Goal: Task Accomplishment & Management: Manage account settings

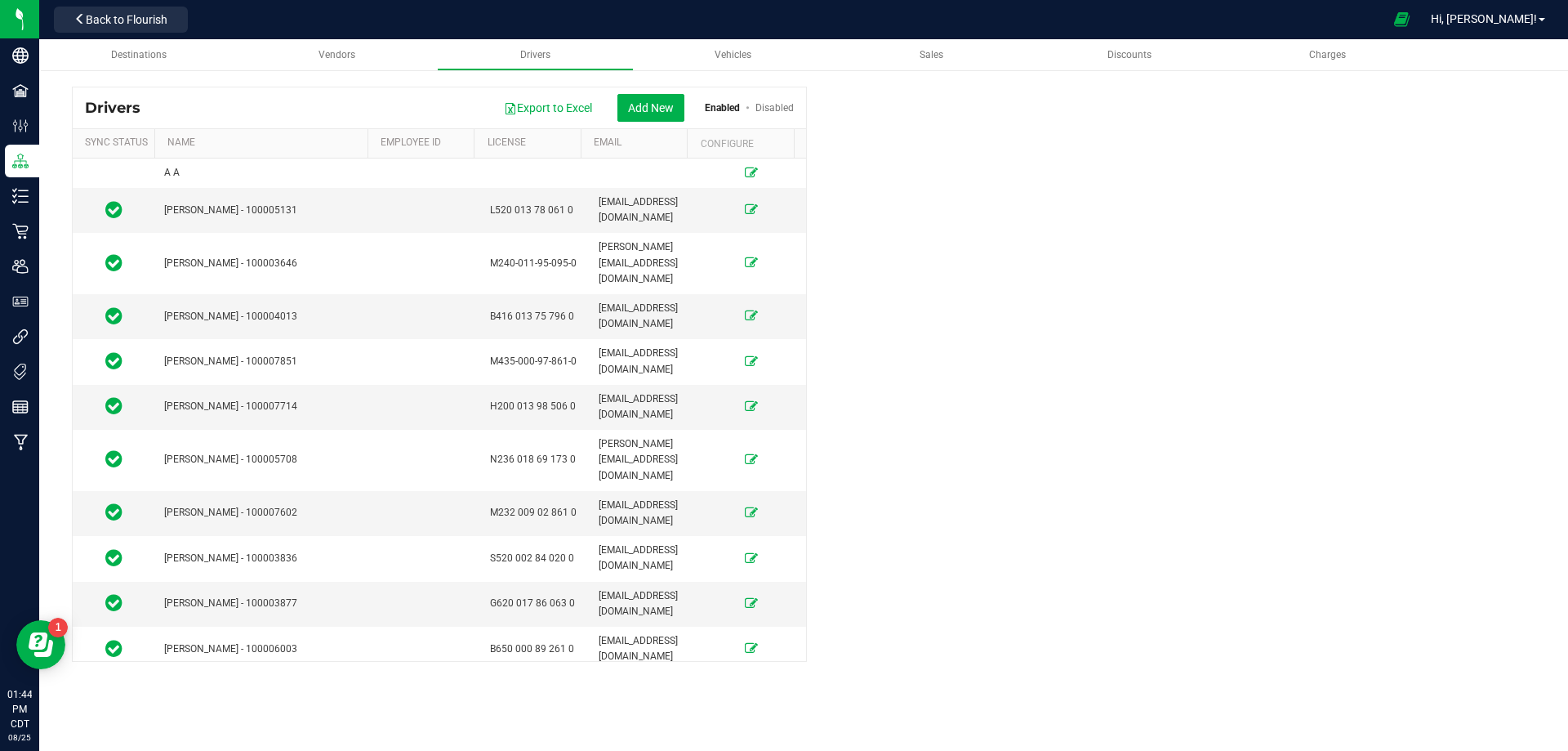
scroll to position [3269, 0]
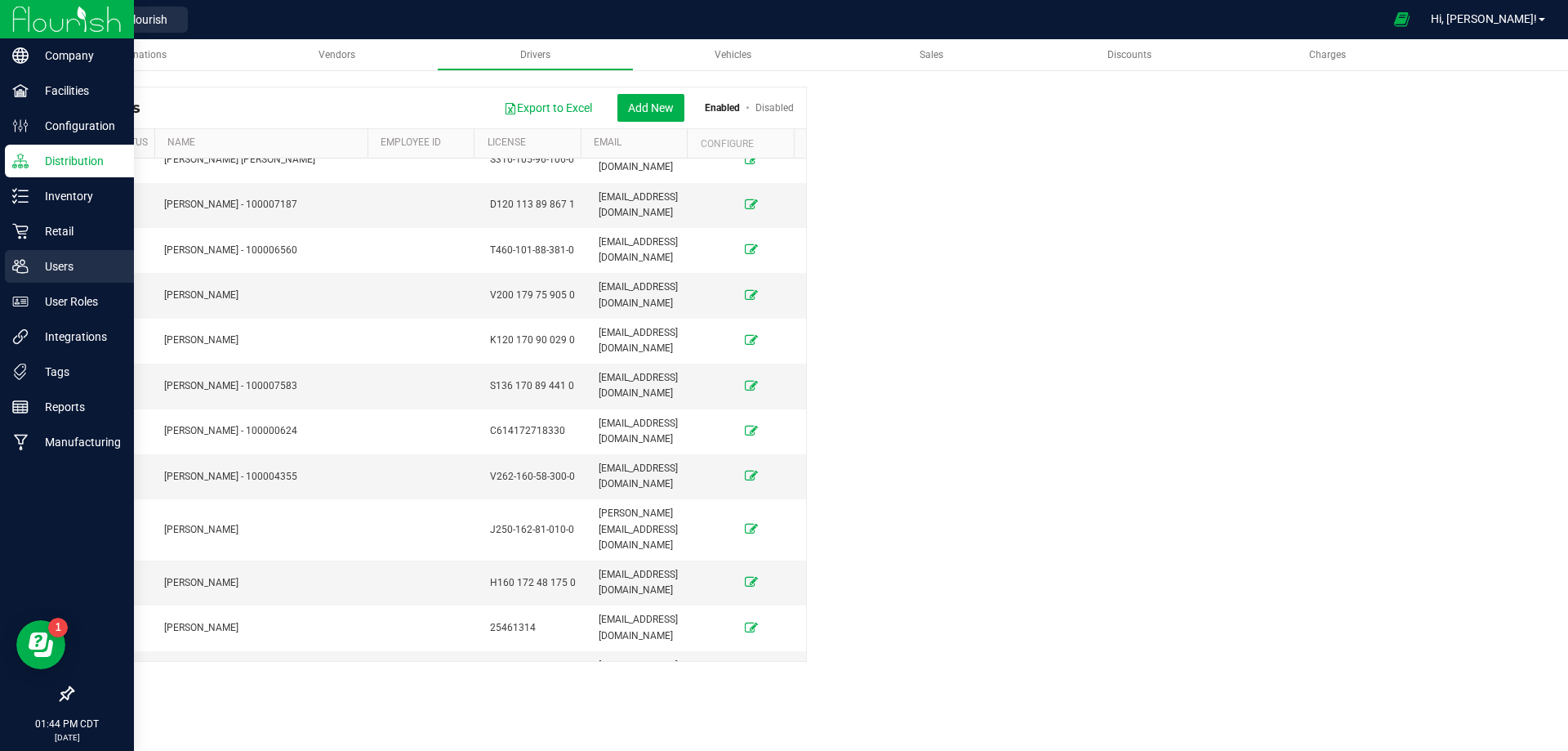
click at [34, 264] on p "Users" at bounding box center [77, 267] width 98 height 20
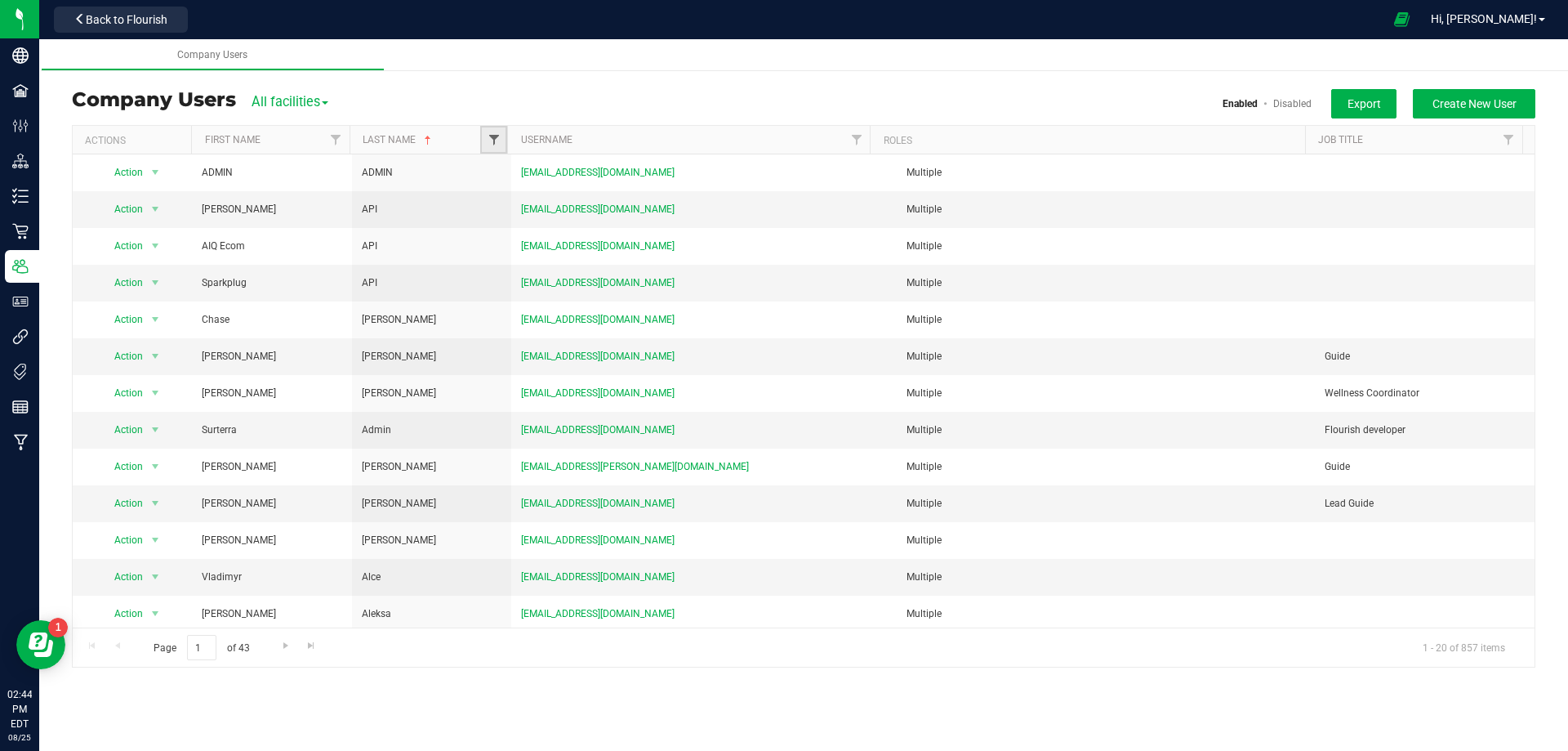
click at [494, 142] on span "Filter" at bounding box center [494, 139] width 13 height 13
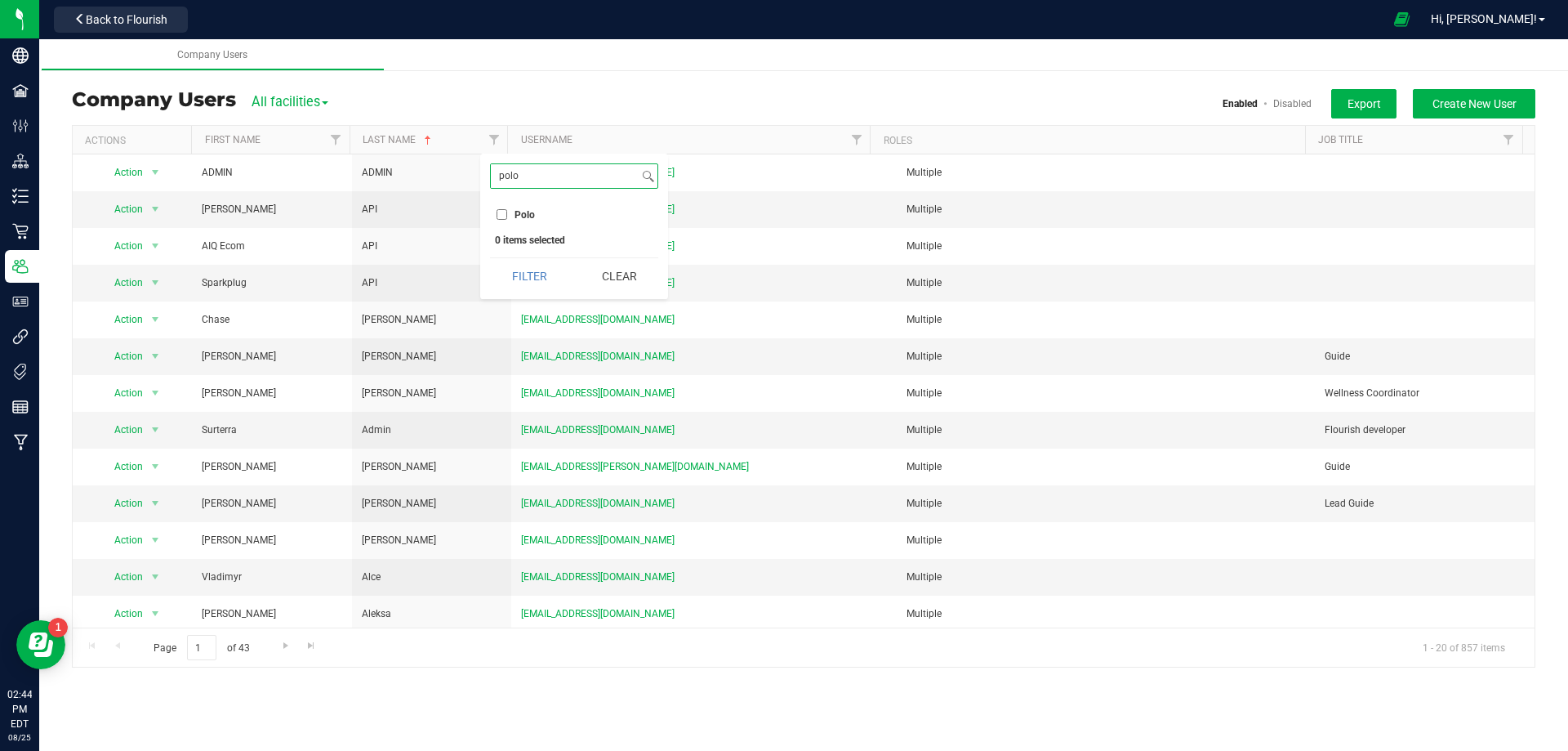
type input "polo"
click at [503, 214] on input "Polo" at bounding box center [502, 214] width 10 height 10
checkbox input "true"
click at [520, 264] on button "Filter" at bounding box center [529, 275] width 78 height 36
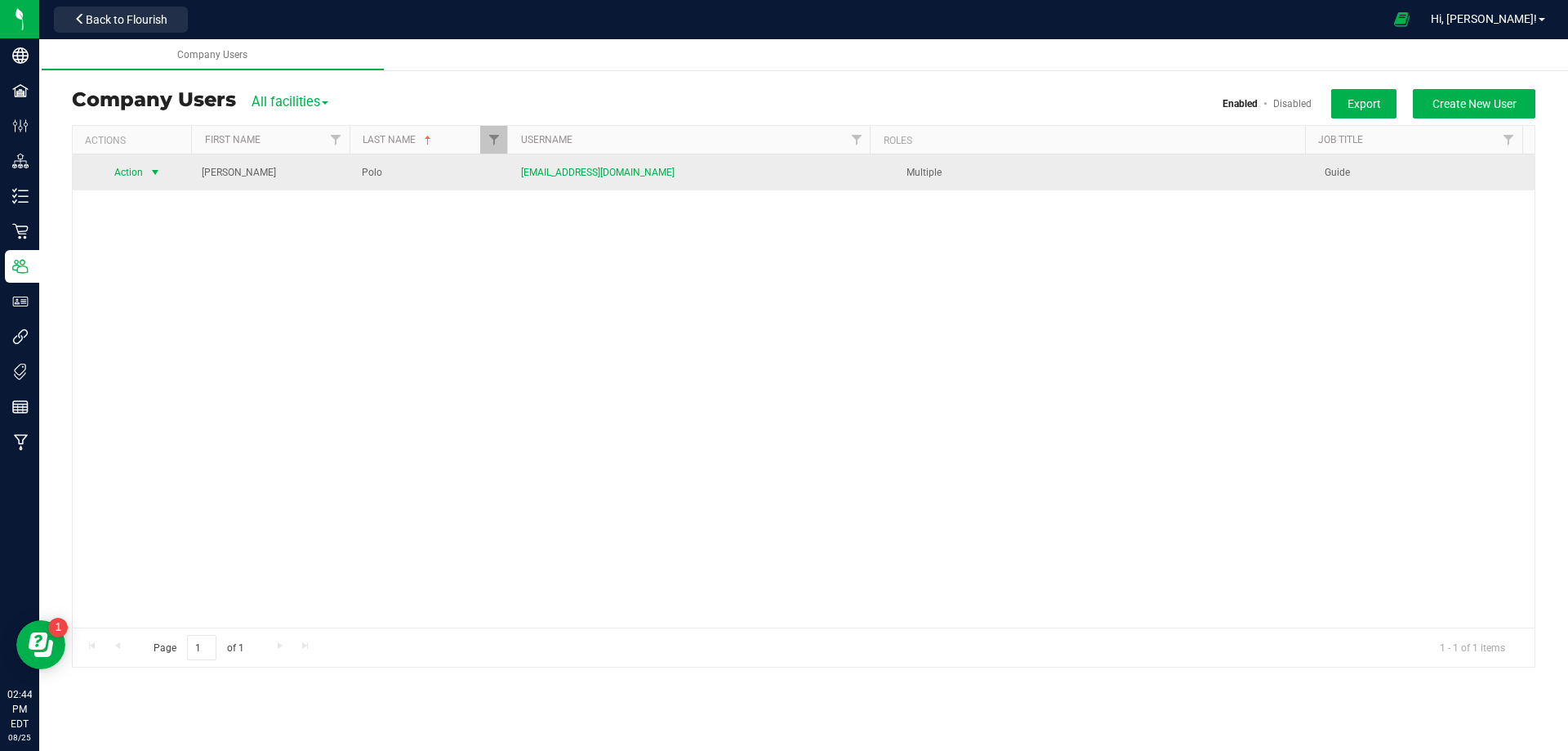
click at [148, 170] on span "select" at bounding box center [154, 172] width 13 height 13
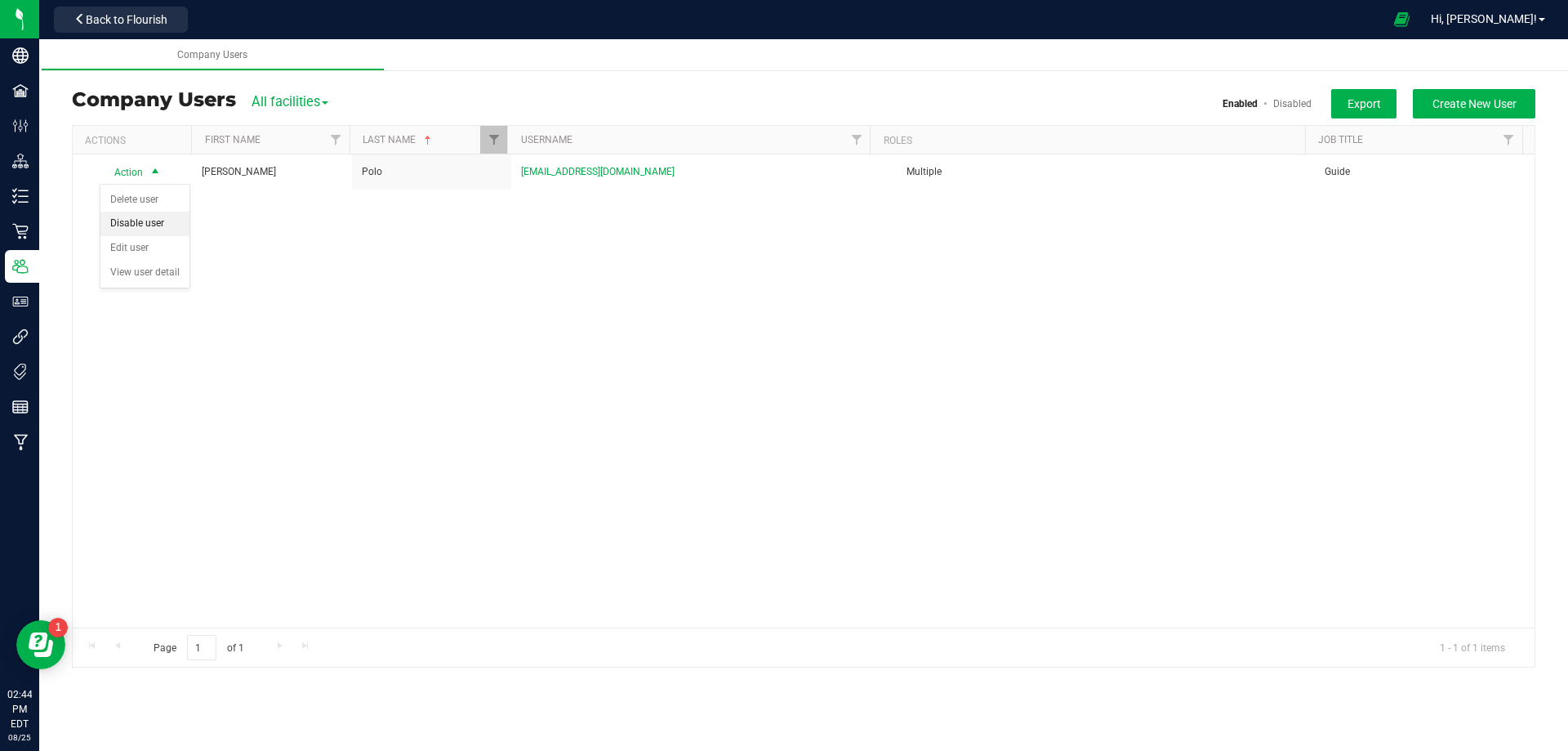
click at [152, 225] on li "Disable user" at bounding box center [145, 224] width 89 height 24
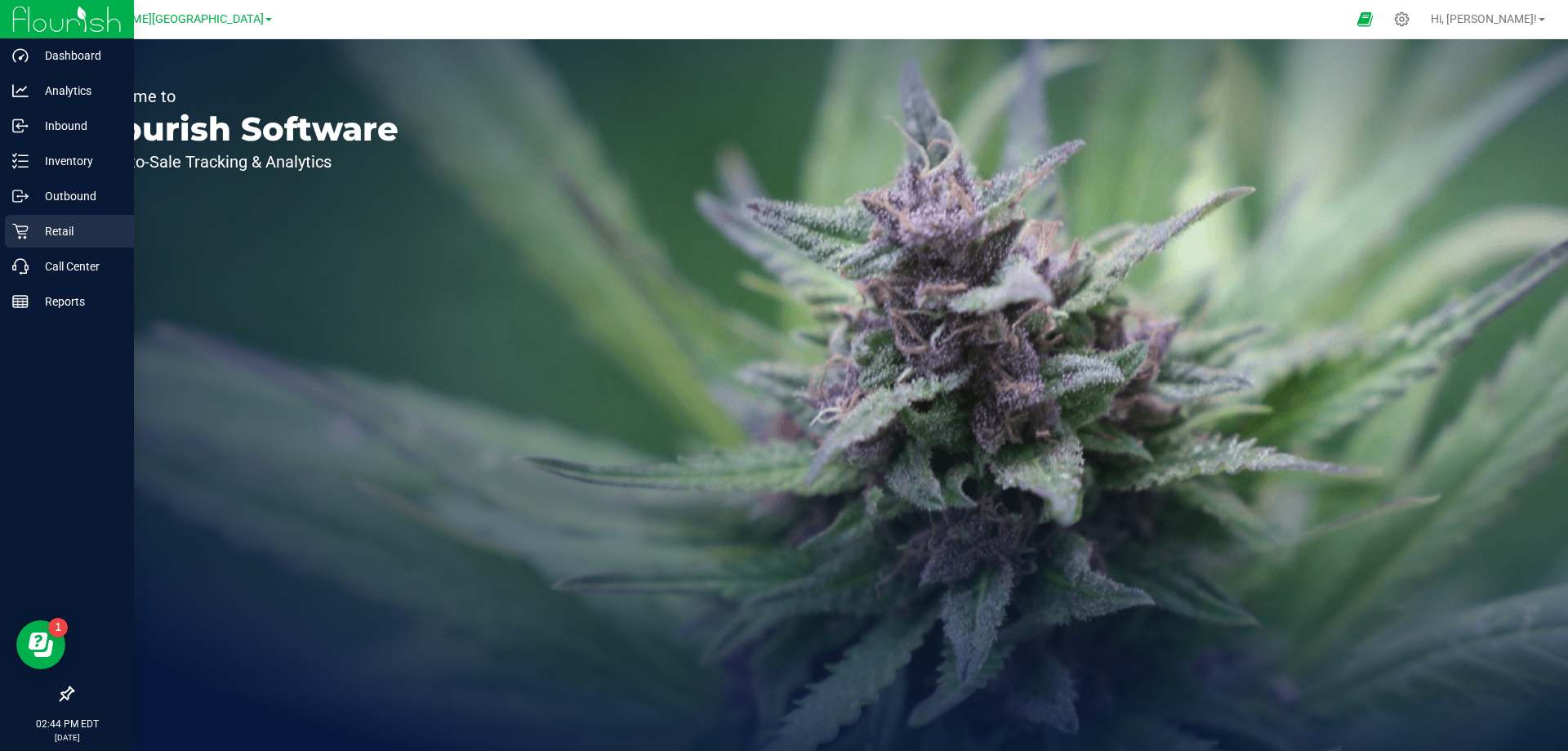
click at [68, 229] on p "Retail" at bounding box center [77, 231] width 98 height 20
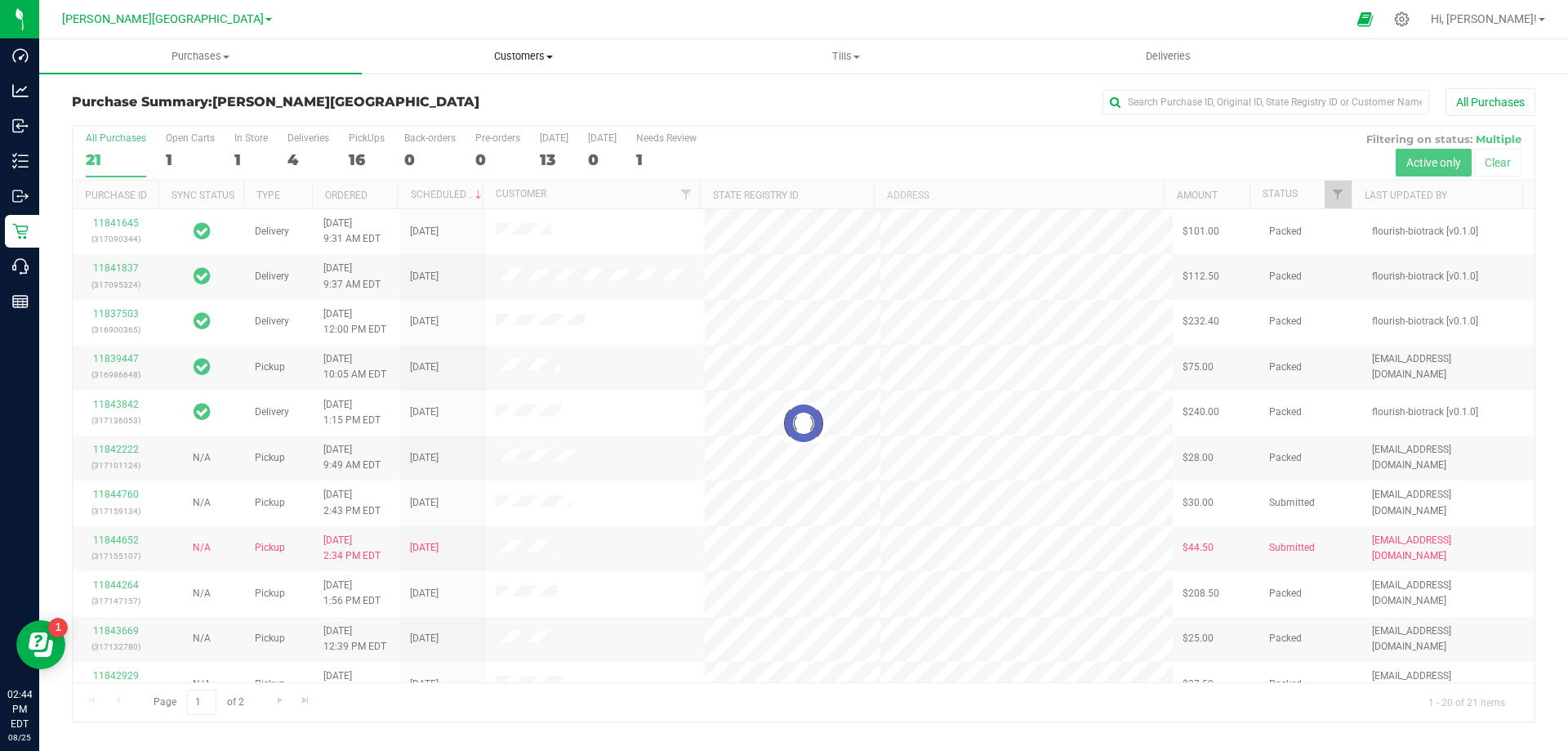
click at [559, 49] on span "Customers" at bounding box center [523, 56] width 321 height 15
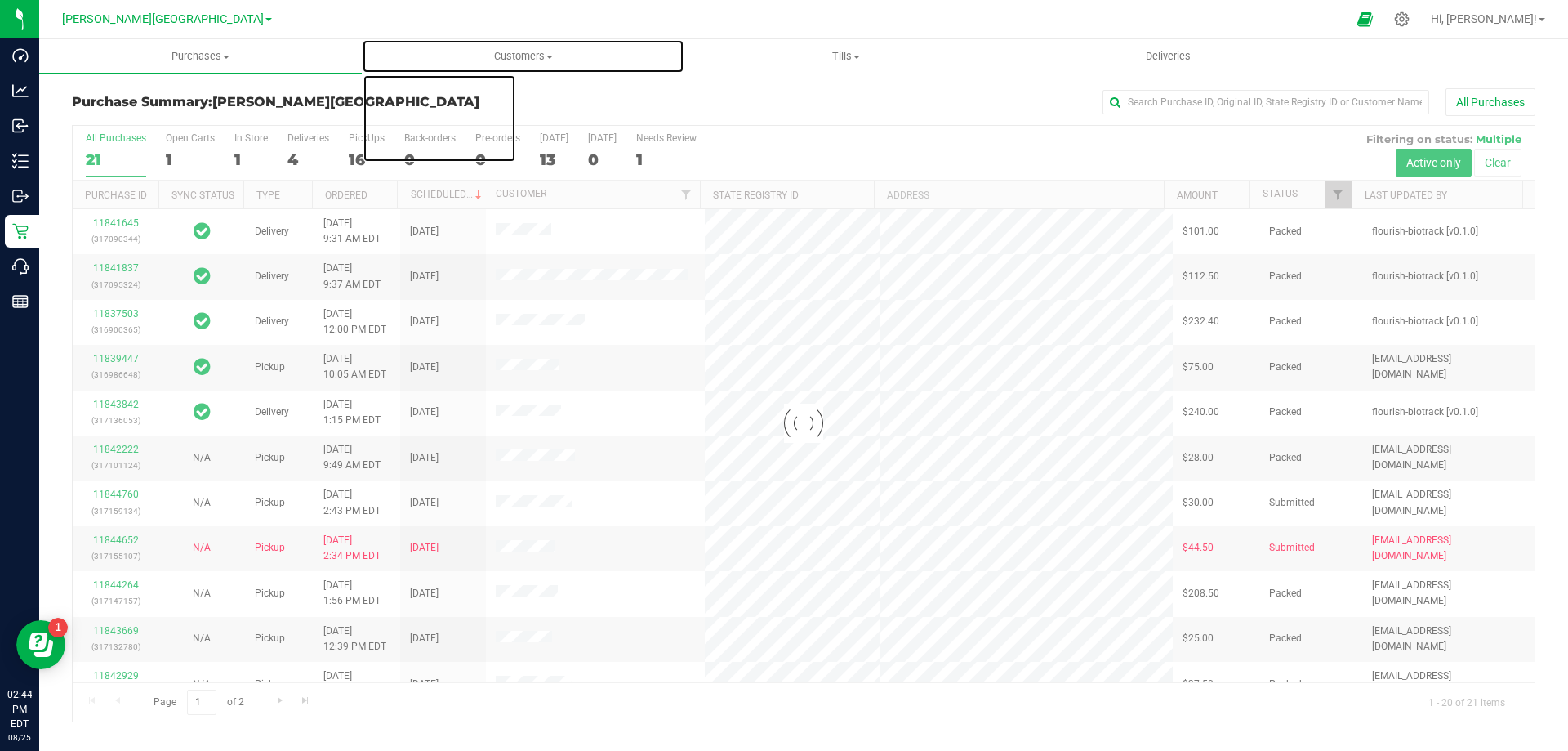
drag, startPoint x: 559, startPoint y: 49, endPoint x: 371, endPoint y: 90, distance: 192.4
click at [557, 49] on span "Customers" at bounding box center [523, 56] width 321 height 15
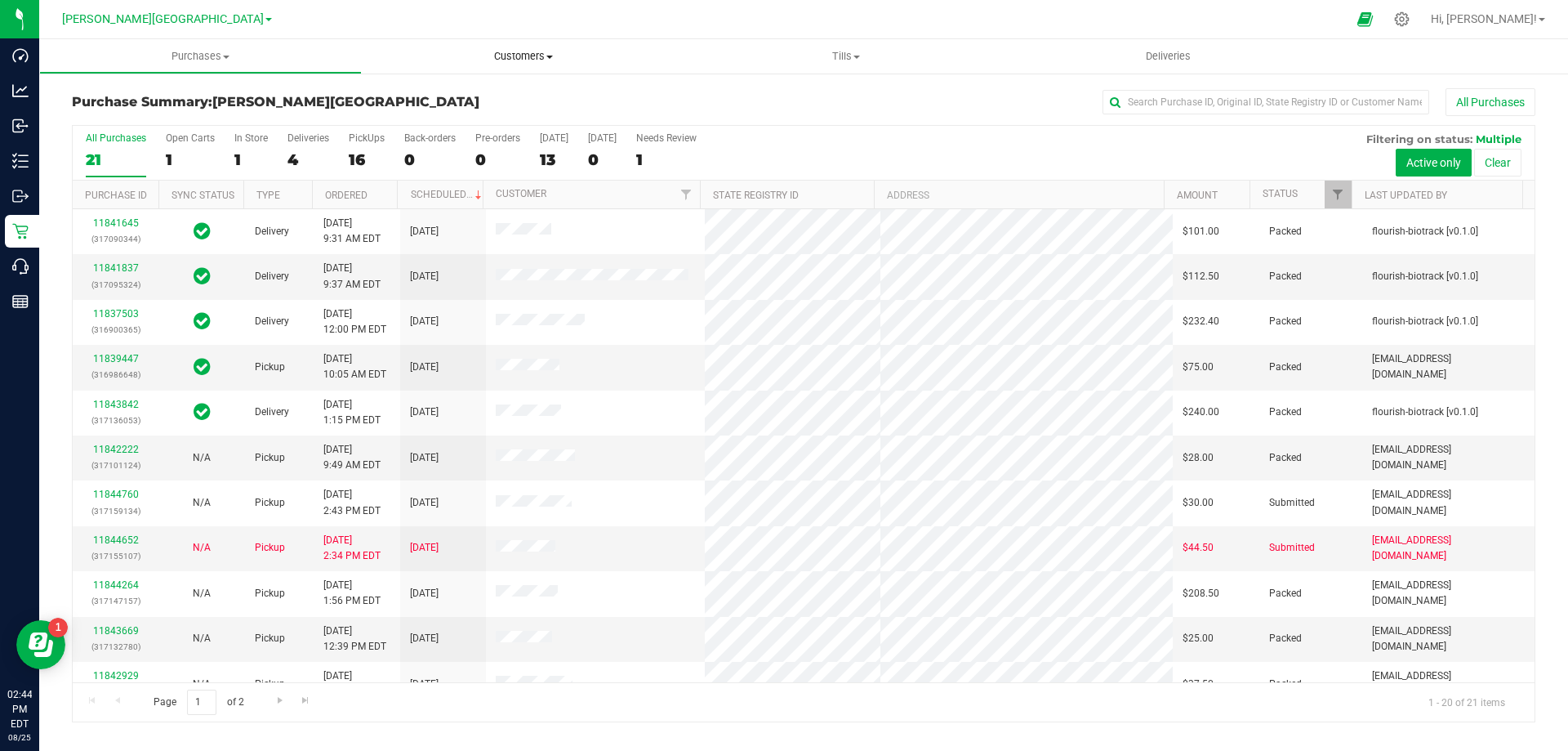
click at [510, 55] on span "Customers" at bounding box center [523, 56] width 323 height 15
click at [443, 92] on span "All customers" at bounding box center [421, 98] width 118 height 14
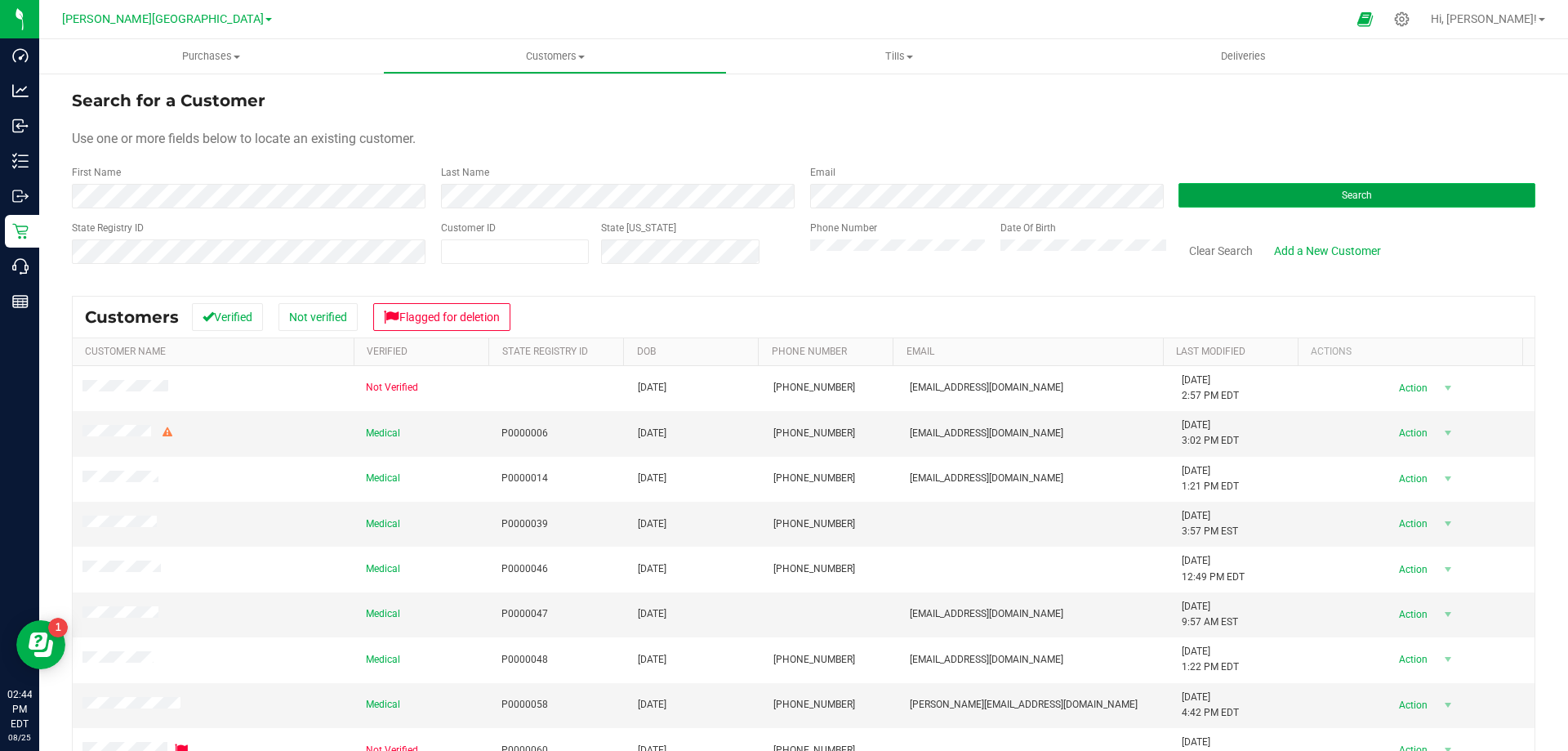
click at [1288, 191] on button "Search" at bounding box center [1356, 195] width 357 height 24
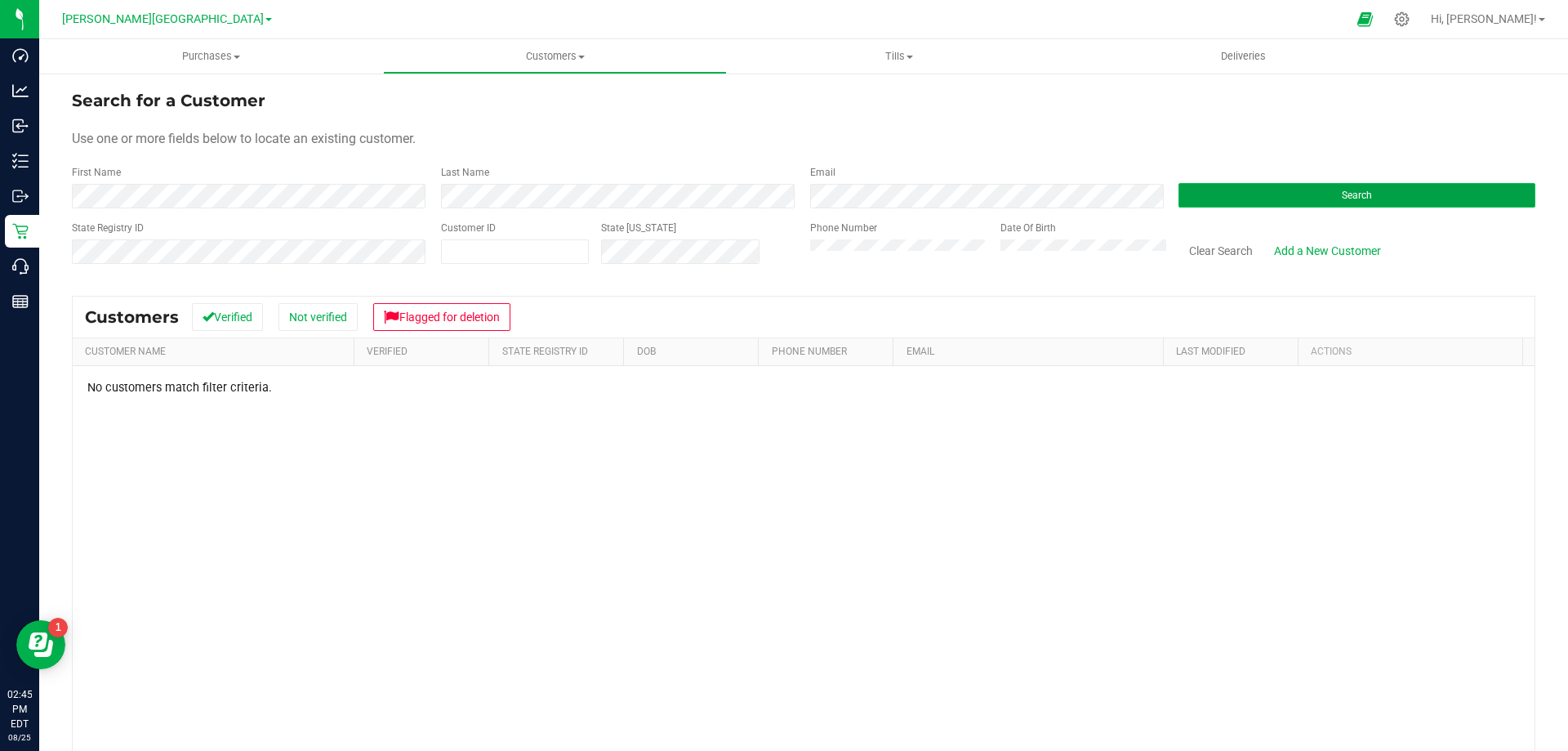
click at [1247, 187] on button "Search" at bounding box center [1356, 195] width 357 height 24
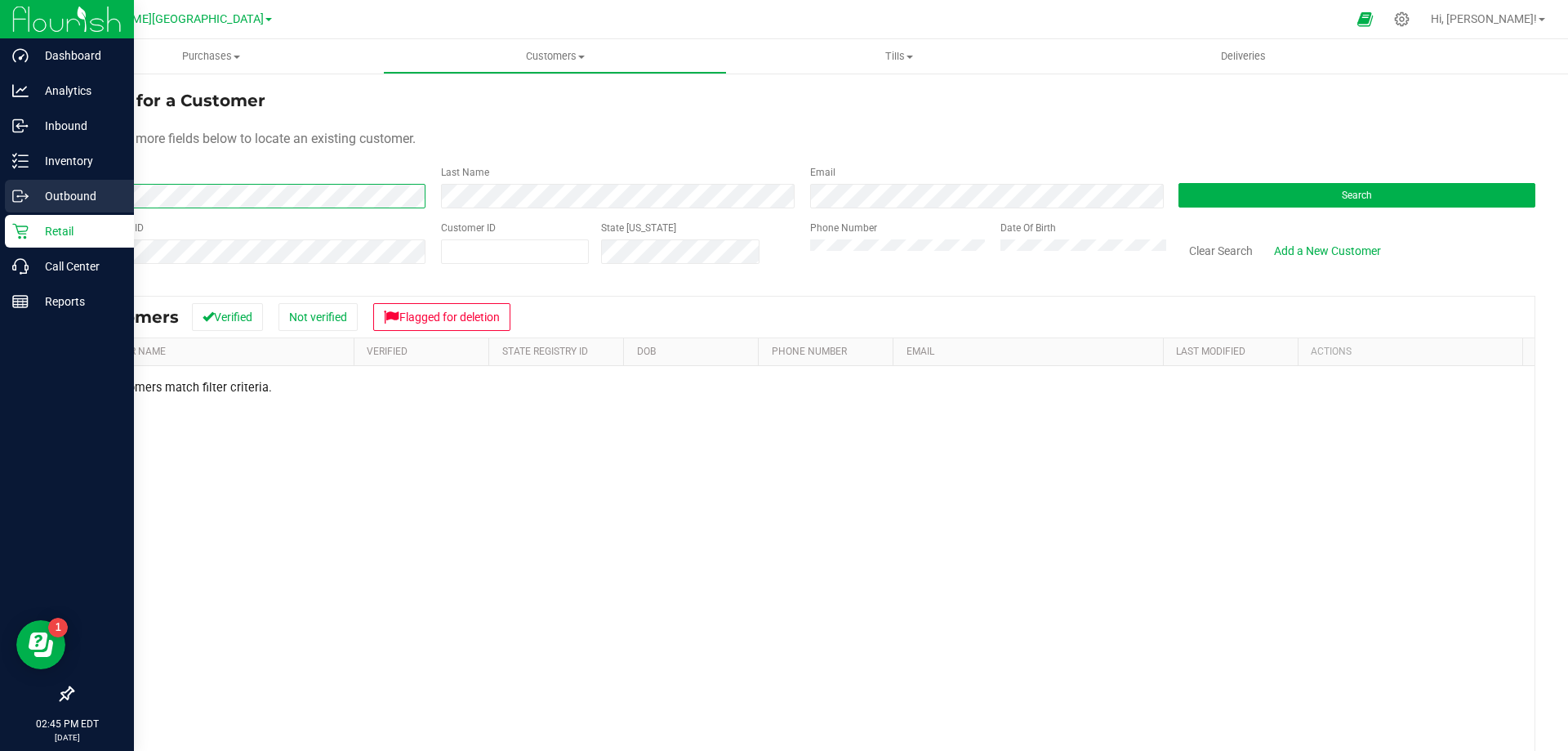
click at [26, 210] on div "Dashboard Analytics Inbound Inventory Outbound Retail Call Center Reports 02:45…" at bounding box center [784, 375] width 1568 height 751
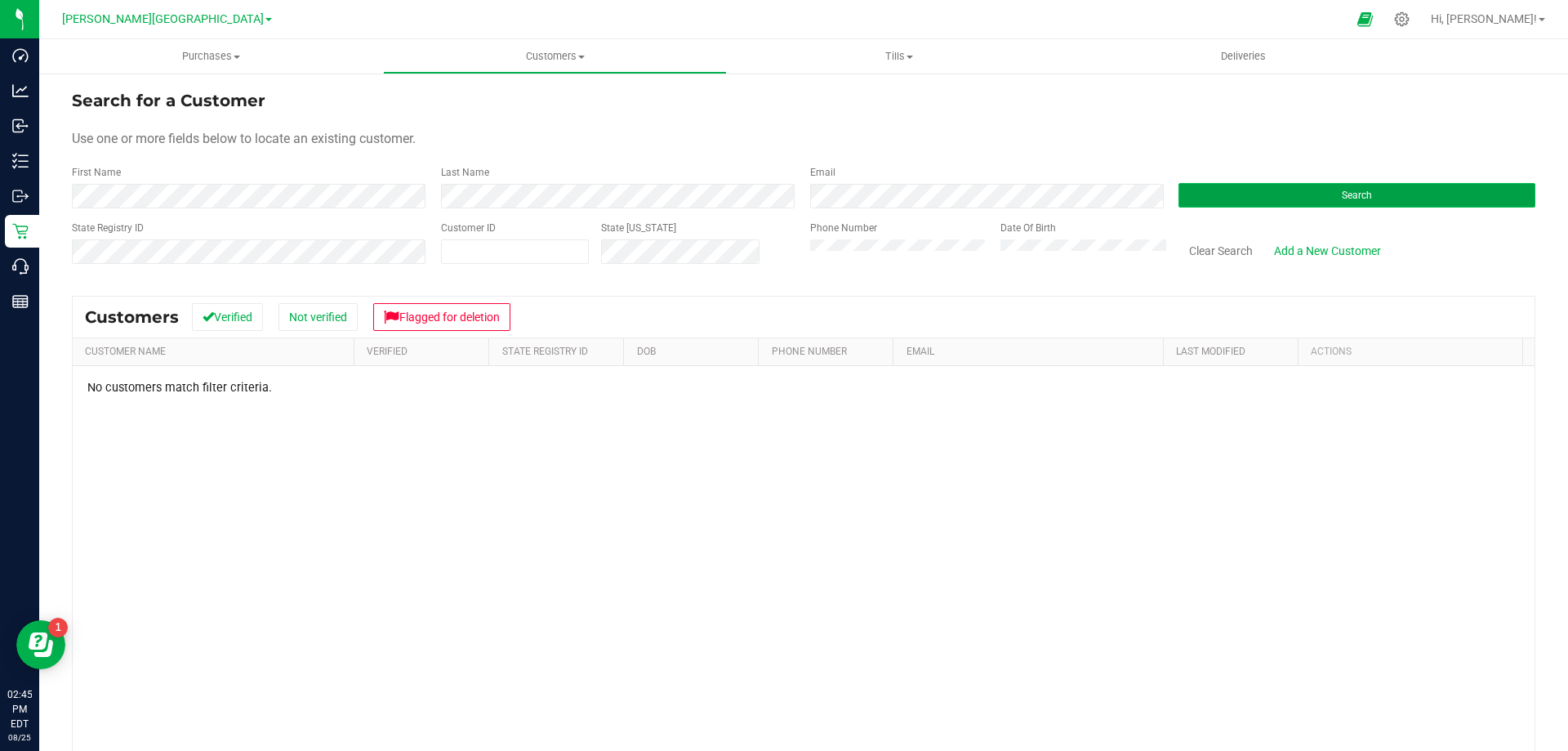
click at [1289, 191] on button "Search" at bounding box center [1356, 195] width 357 height 24
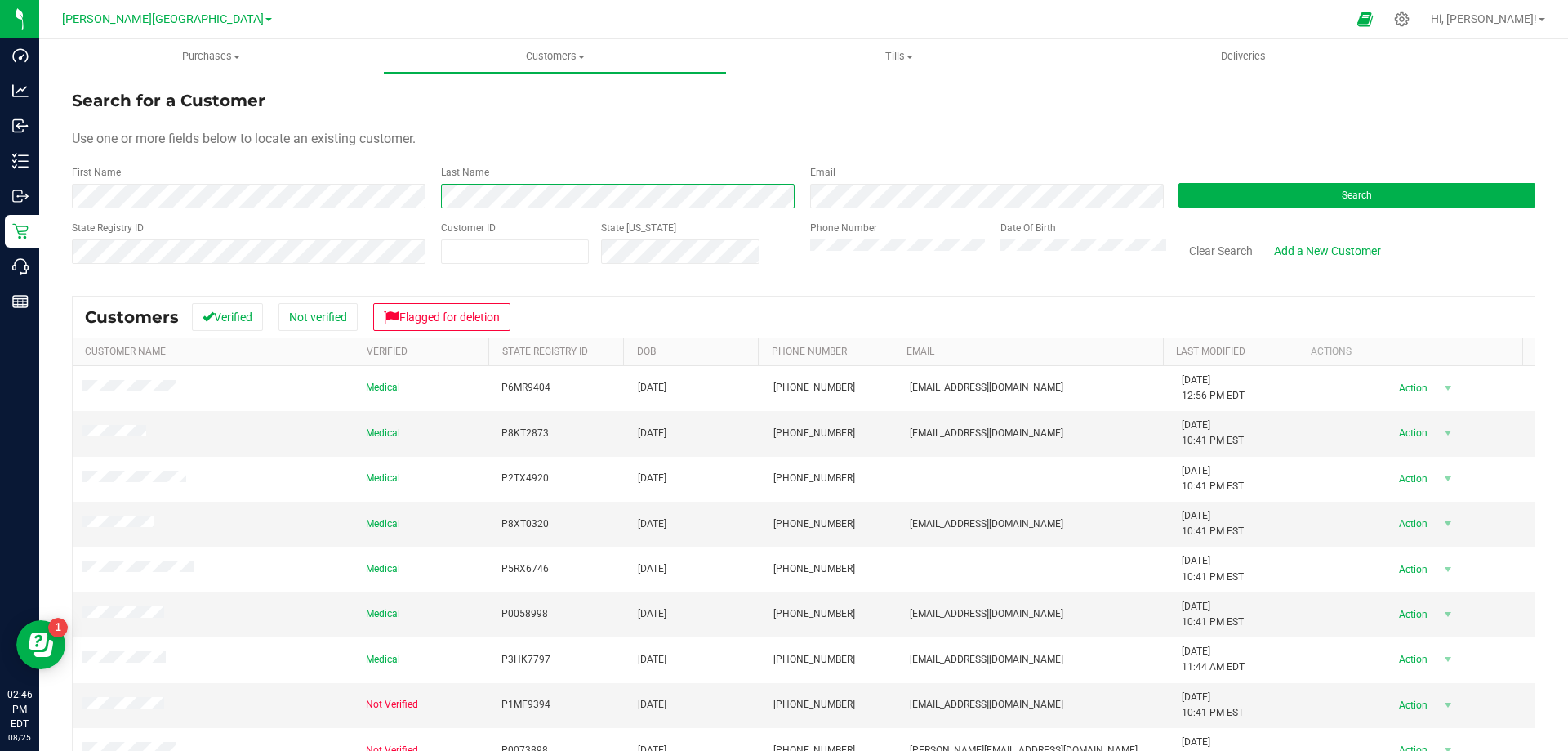
click at [390, 194] on div "First Name Last Name Email Search" at bounding box center [804, 187] width 1464 height 43
click at [1302, 188] on button "Search" at bounding box center [1356, 195] width 357 height 24
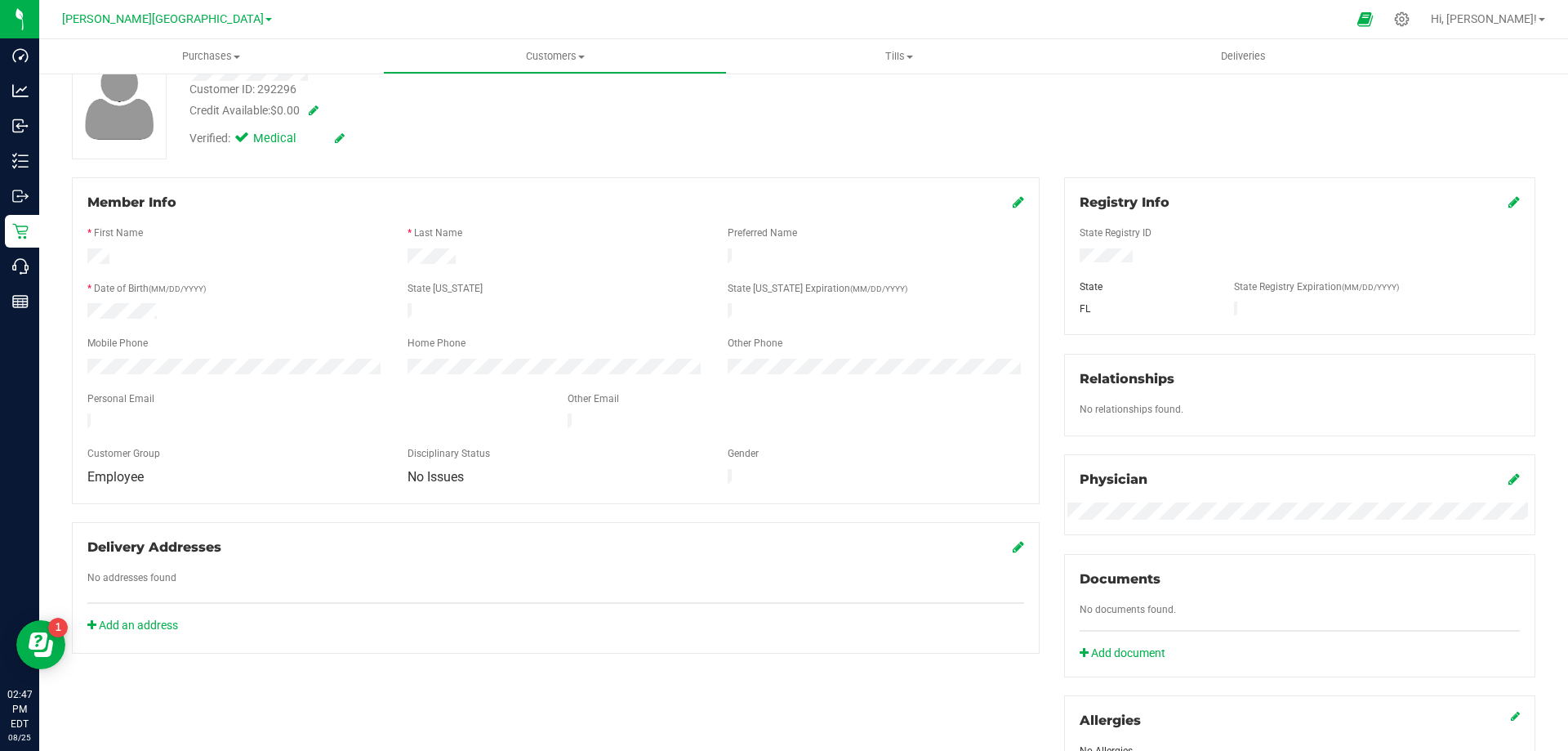
scroll to position [88, 0]
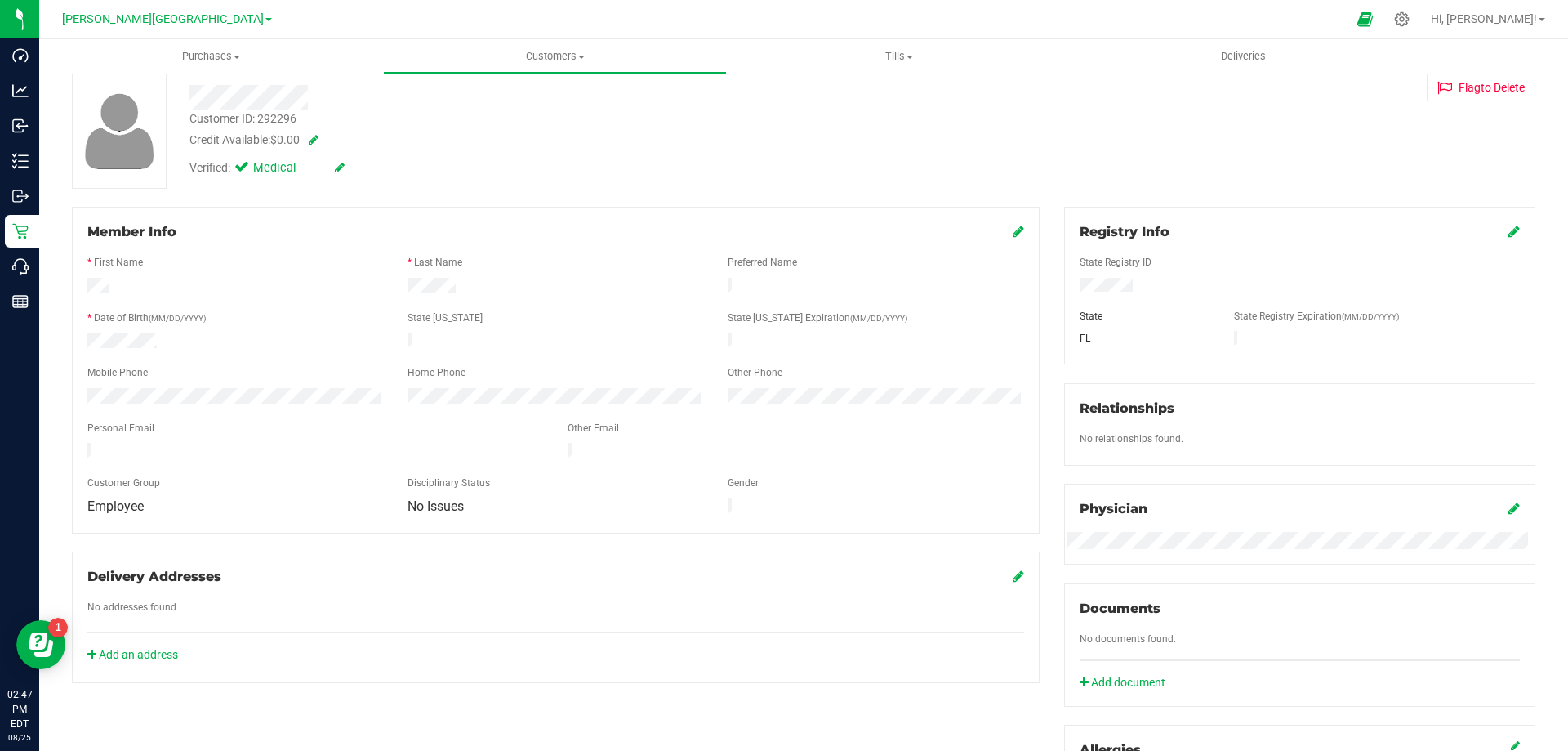
click at [1013, 233] on icon at bounding box center [1018, 231] width 11 height 13
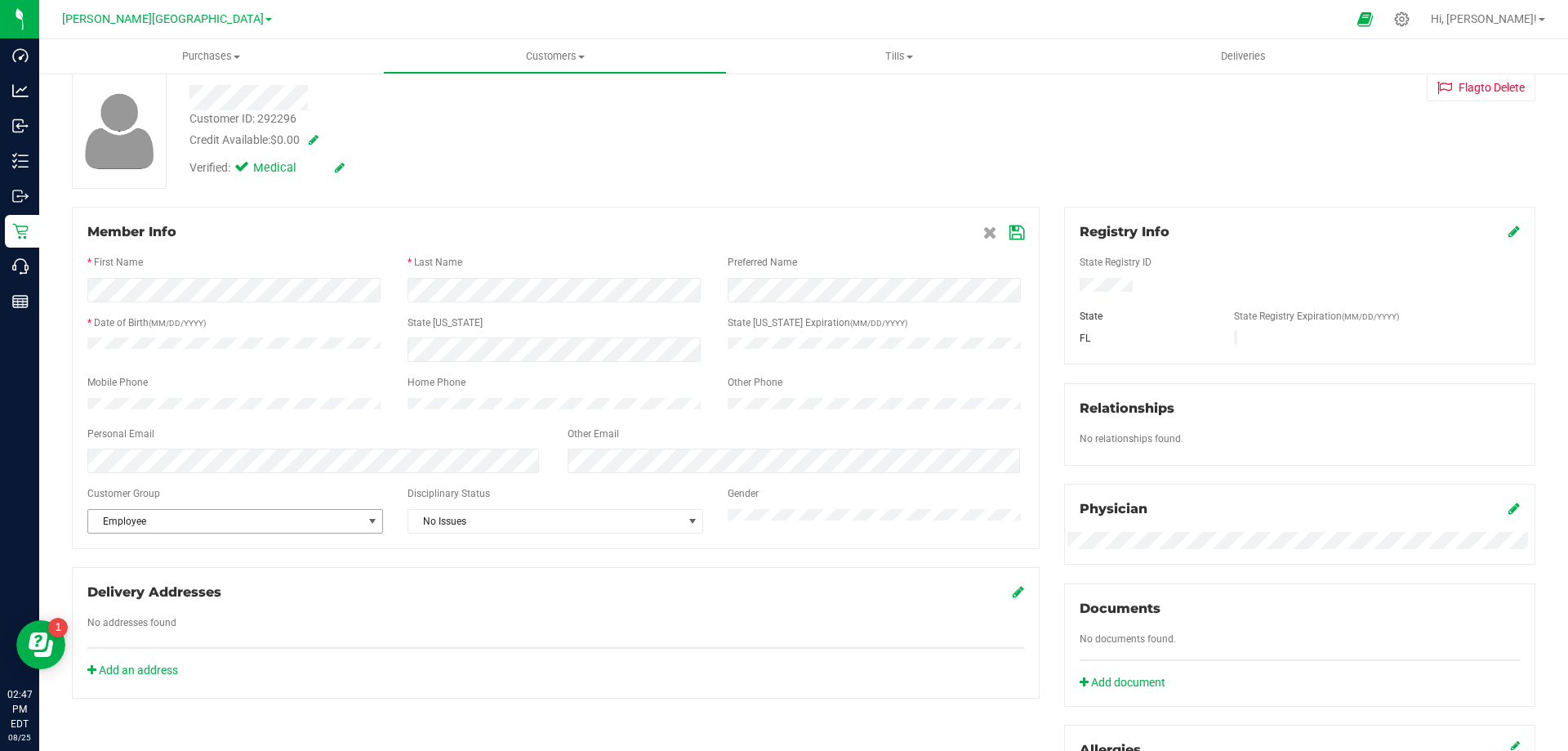
click at [345, 520] on span "Employee" at bounding box center [225, 521] width 273 height 23
click at [175, 550] on li "None" at bounding box center [234, 558] width 292 height 24
click at [1014, 240] on icon at bounding box center [1016, 233] width 15 height 13
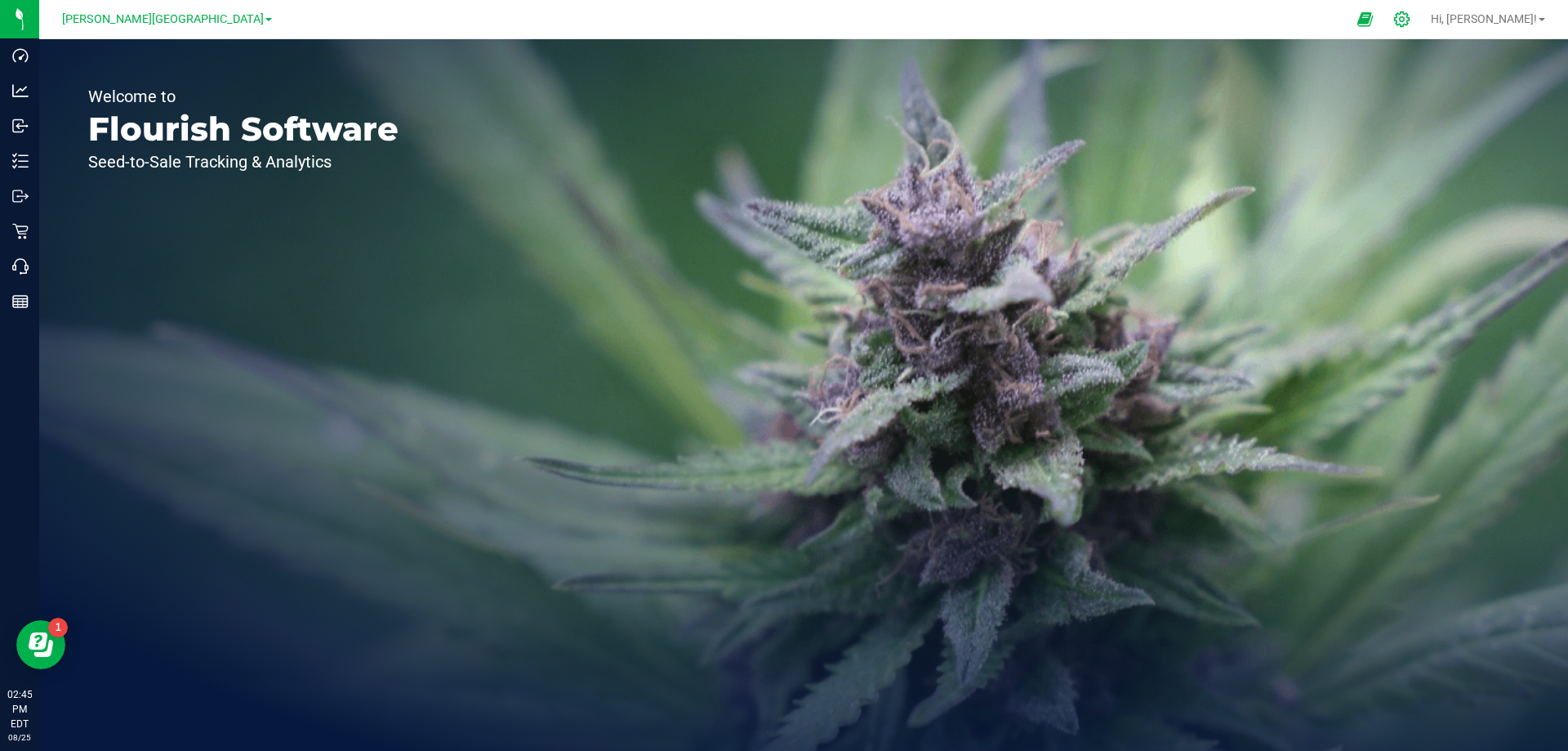
click at [1411, 24] on icon at bounding box center [1402, 19] width 17 height 17
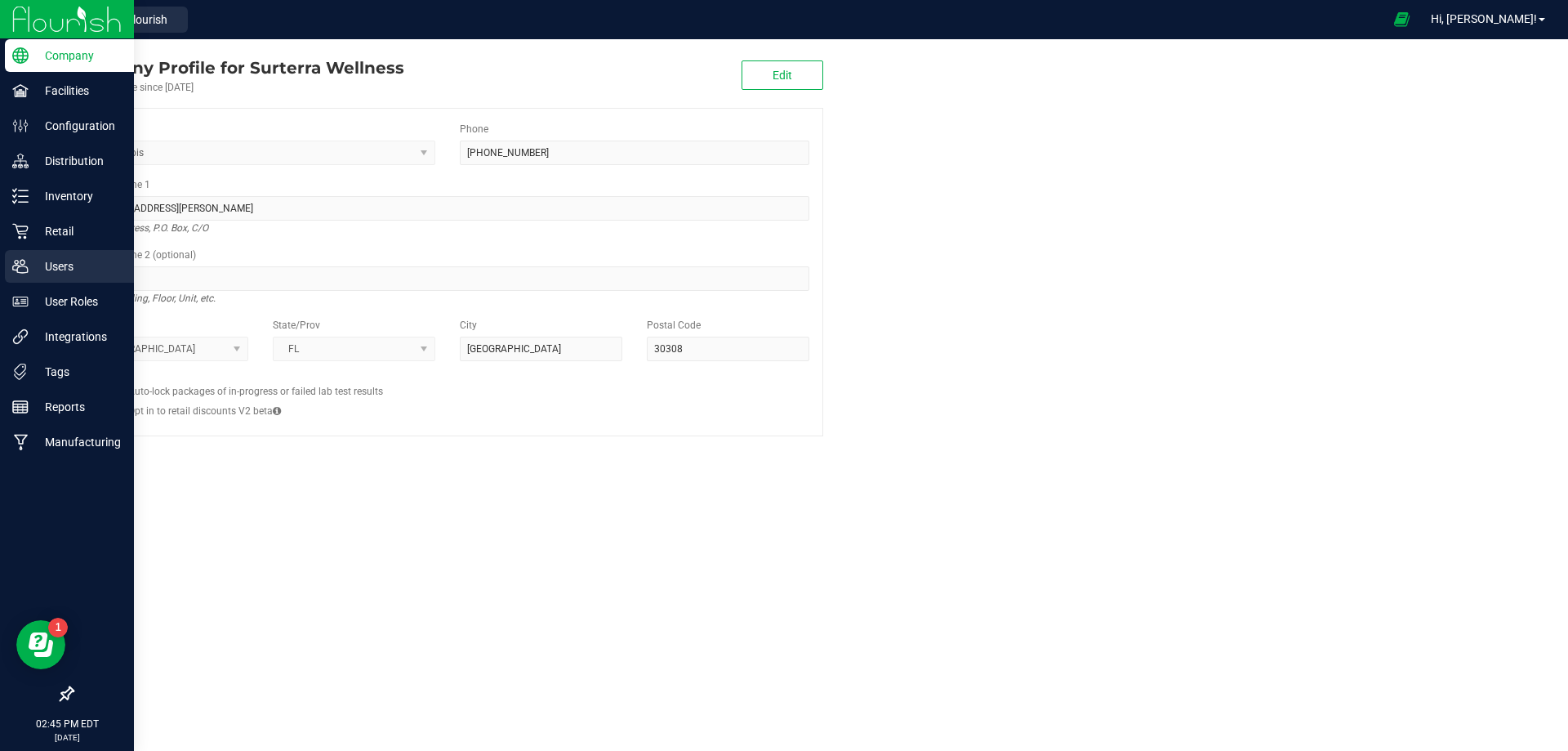
drag, startPoint x: 43, startPoint y: 265, endPoint x: 54, endPoint y: 259, distance: 12.5
click at [45, 265] on p "Users" at bounding box center [77, 267] width 98 height 20
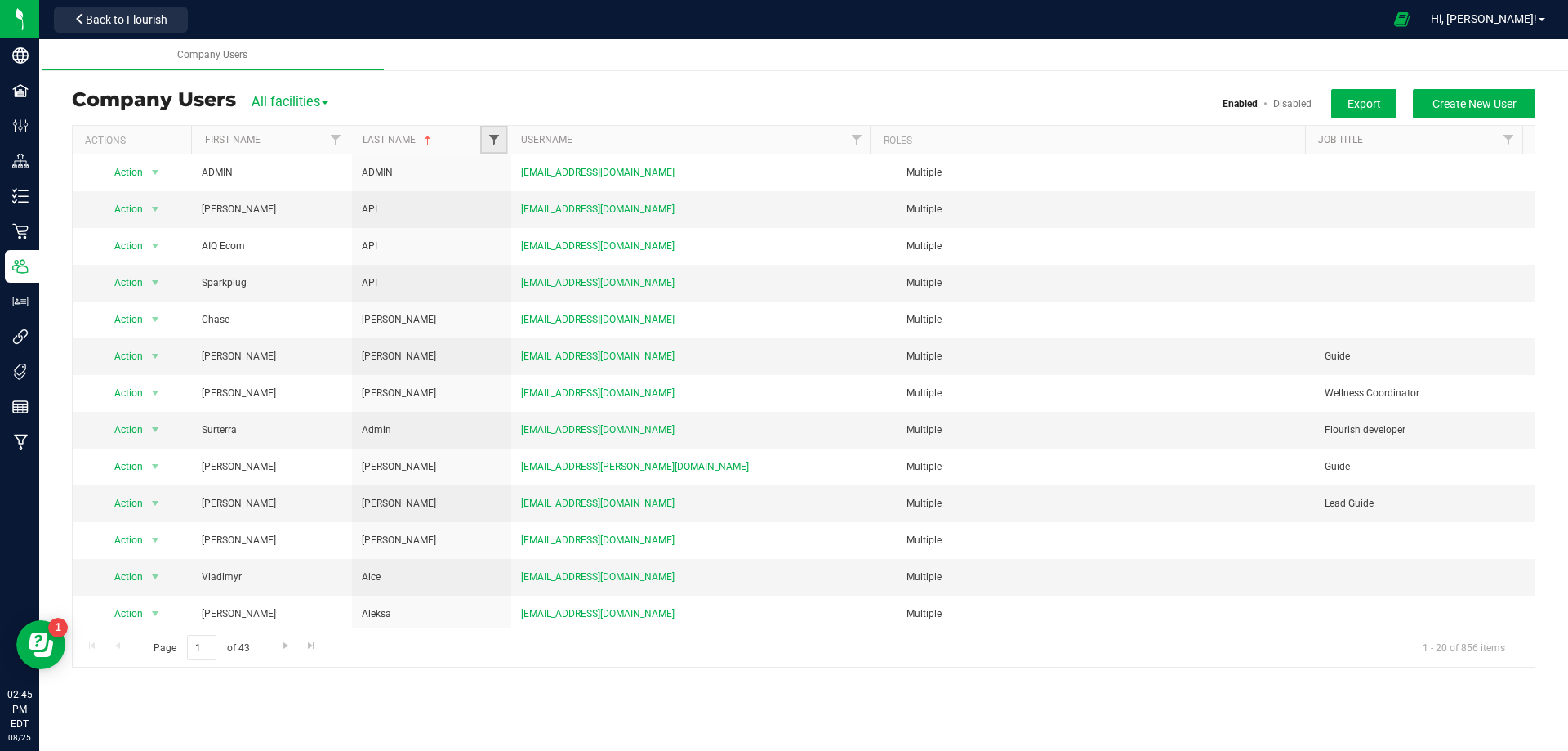
click at [489, 138] on span "Filter" at bounding box center [494, 139] width 13 height 13
click at [609, 251] on button "Clear" at bounding box center [619, 254] width 78 height 36
click at [497, 132] on link "Filter" at bounding box center [493, 140] width 27 height 28
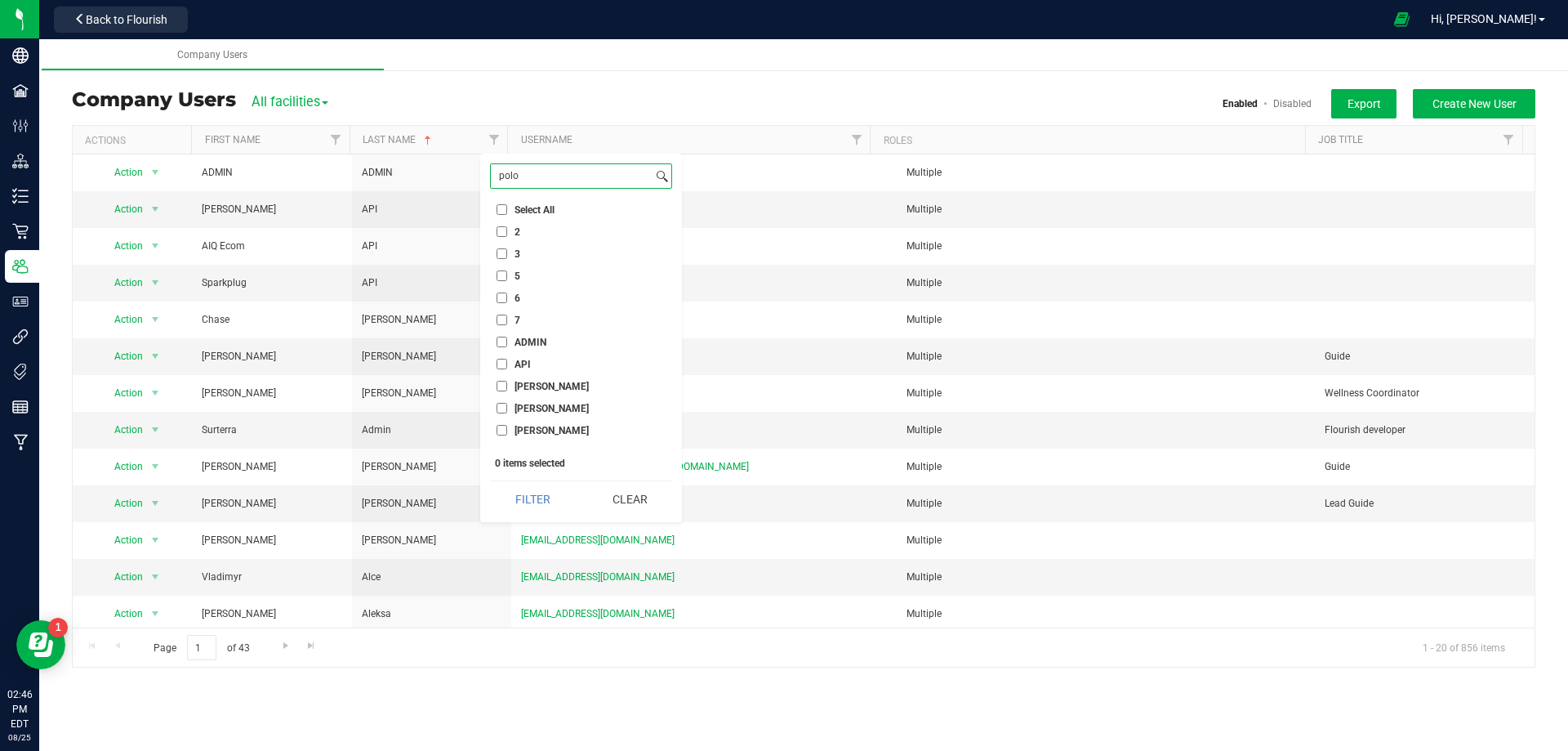
paste input "Corneli"
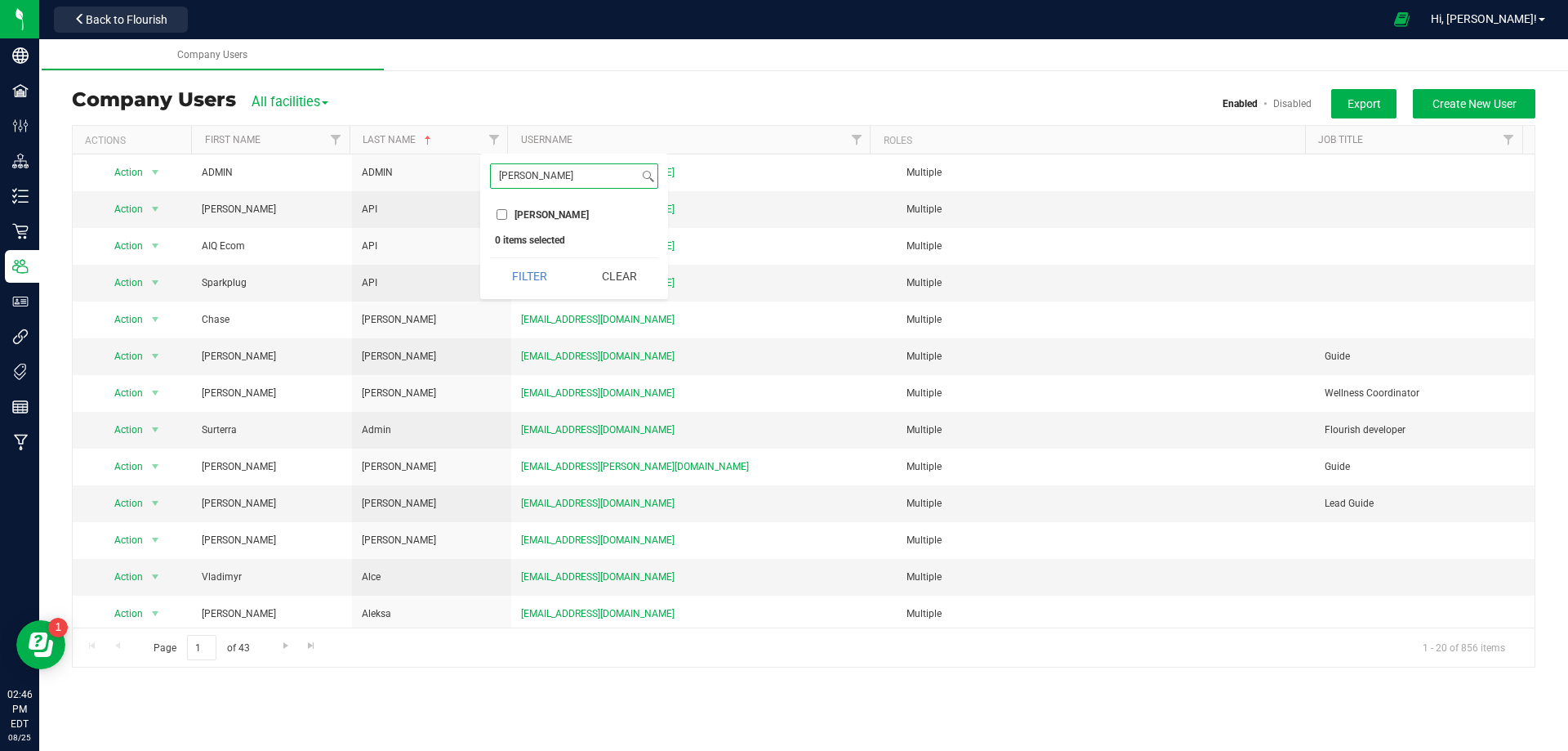
type input "[PERSON_NAME]"
click at [507, 211] on input "[PERSON_NAME]" at bounding box center [502, 214] width 10 height 10
checkbox input "true"
click at [530, 263] on button "Filter" at bounding box center [529, 275] width 78 height 36
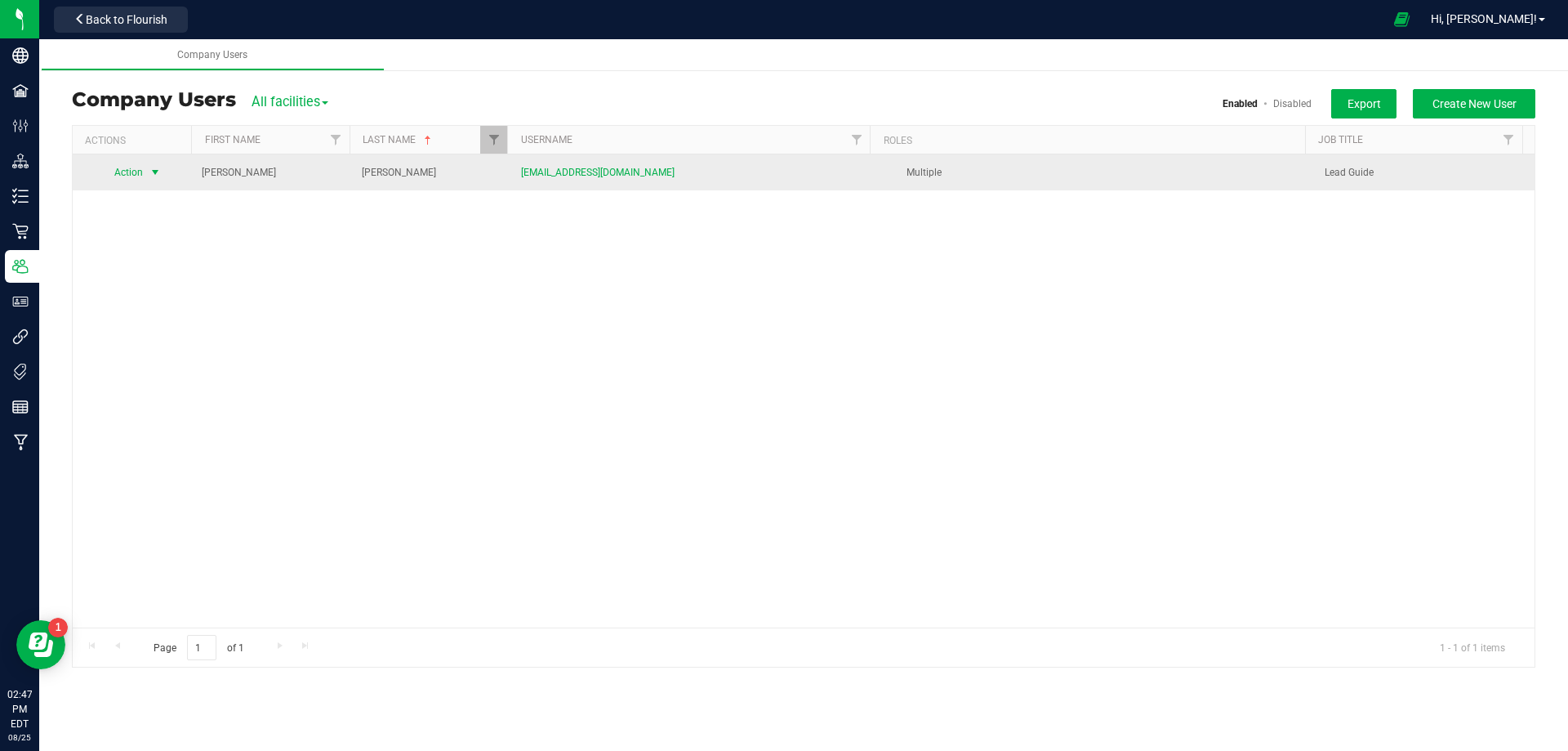
click at [154, 172] on span "select" at bounding box center [154, 172] width 13 height 13
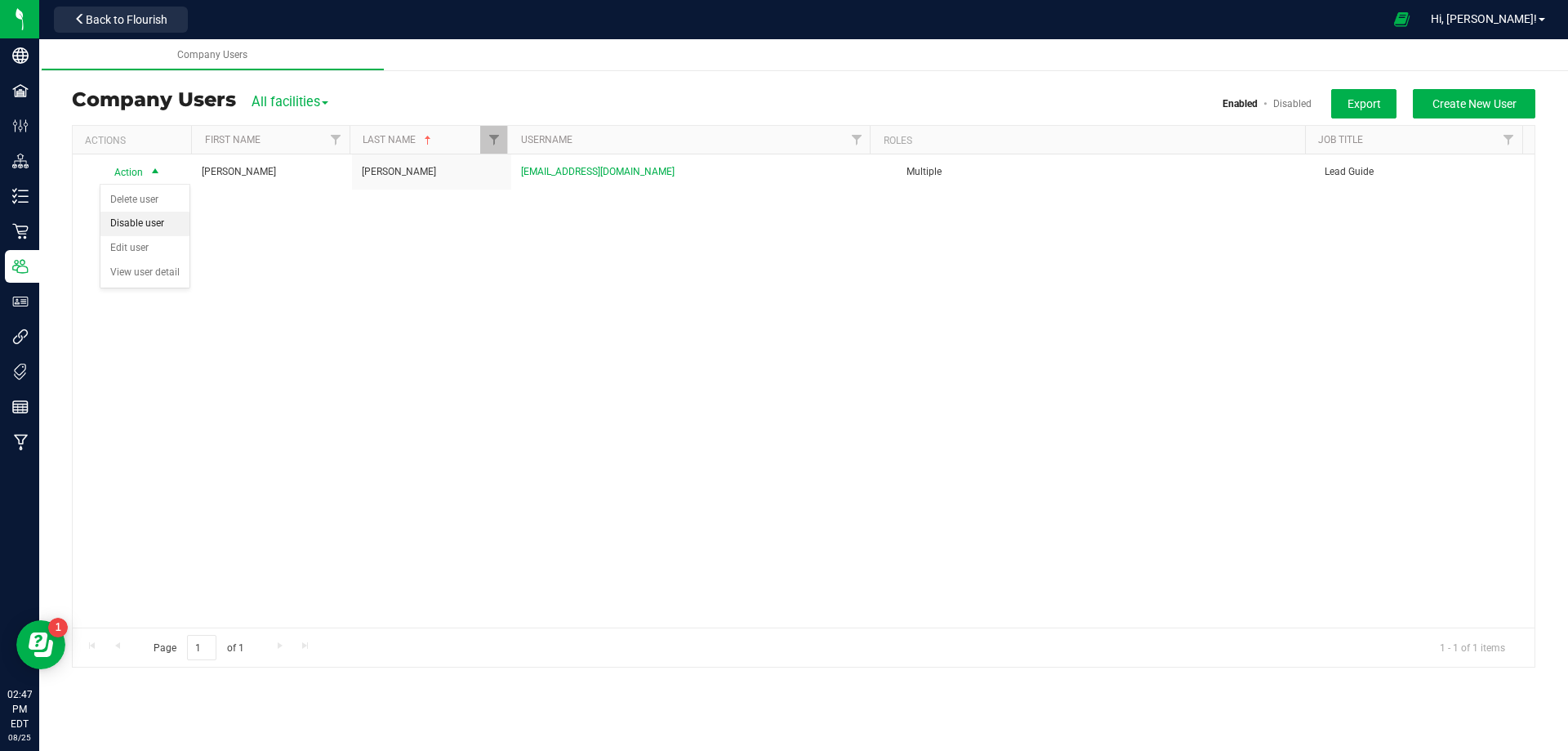
click at [134, 220] on li "Disable user" at bounding box center [145, 224] width 89 height 24
